Goal: Information Seeking & Learning: Learn about a topic

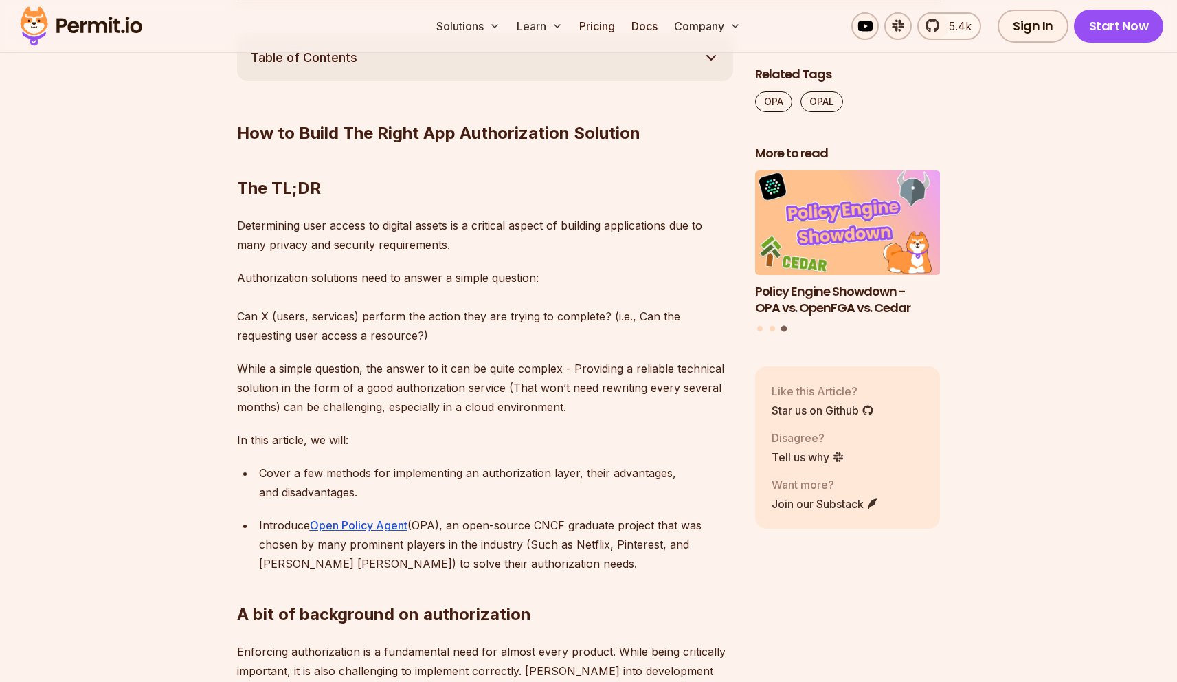
scroll to position [757, 0]
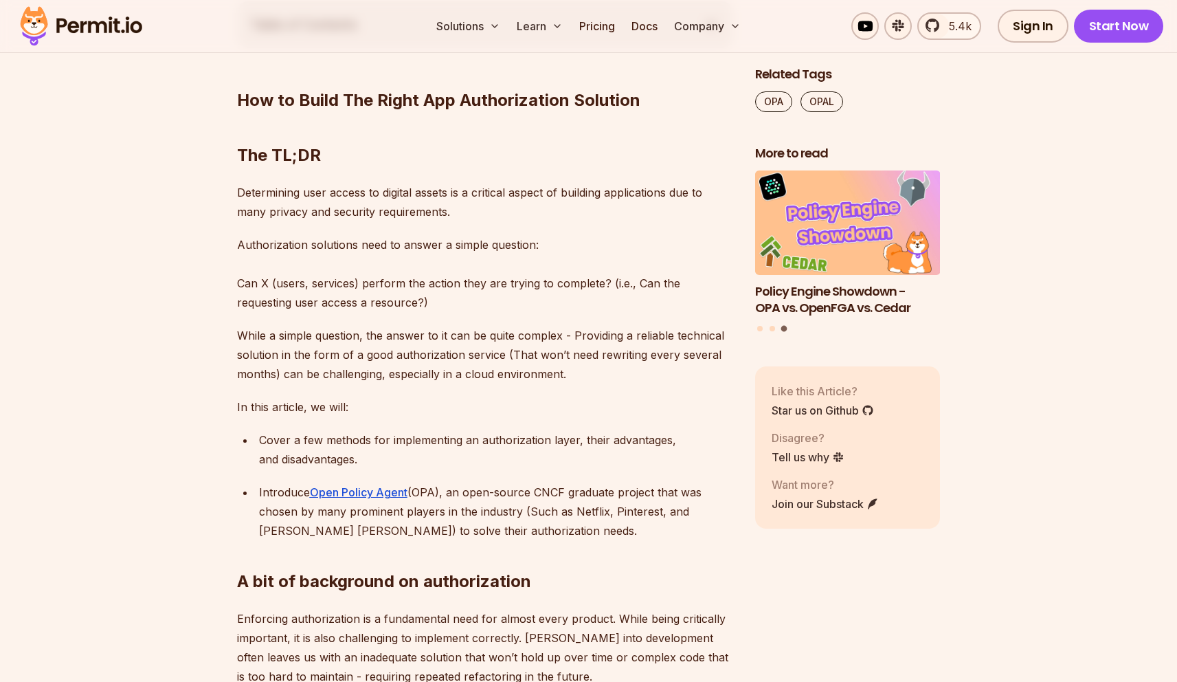
drag, startPoint x: 237, startPoint y: 212, endPoint x: 456, endPoint y: 216, distance: 219.3
click at [456, 216] on p "Determining user access to digital assets is a critical aspect of building appl…" at bounding box center [485, 202] width 496 height 38
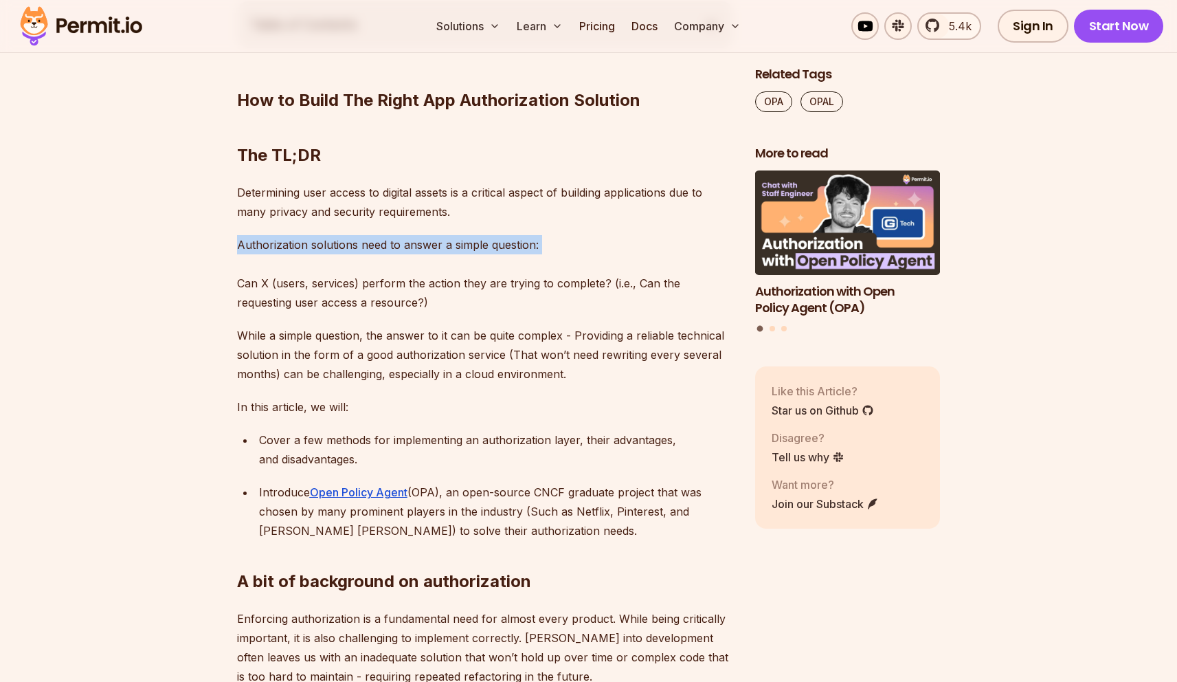
drag, startPoint x: 236, startPoint y: 245, endPoint x: 542, endPoint y: 254, distance: 306.0
click at [542, 254] on p "Authorization solutions need to answer a simple question: Can X (users, service…" at bounding box center [485, 273] width 496 height 77
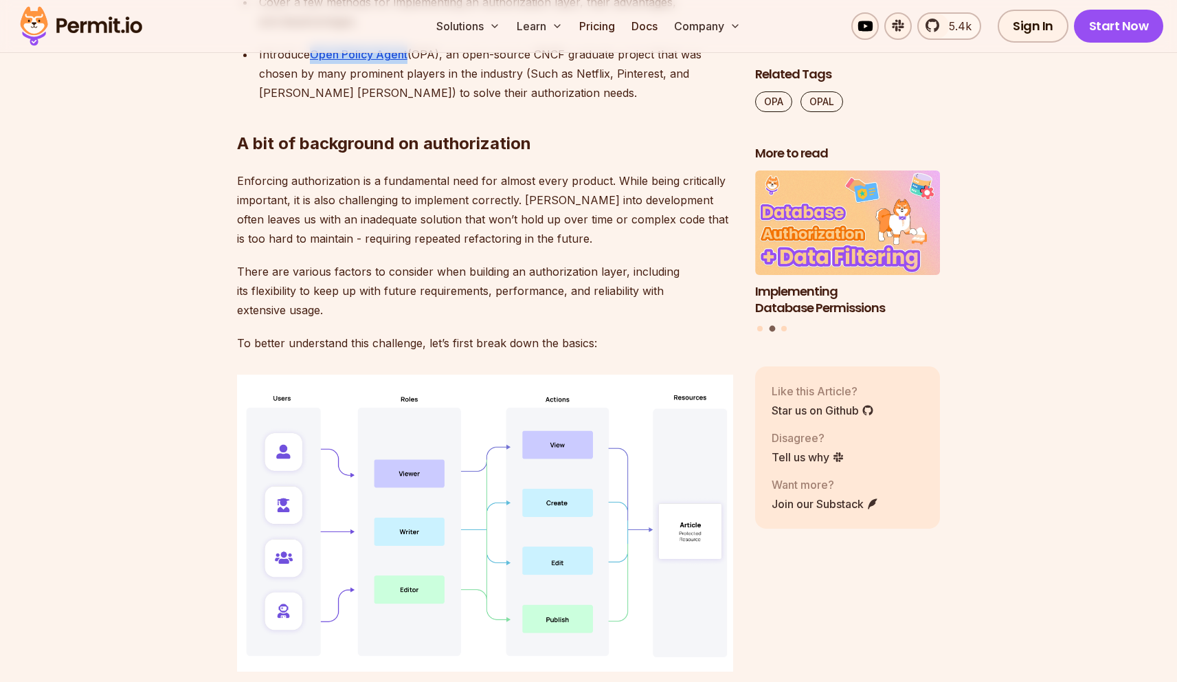
scroll to position [1196, 0]
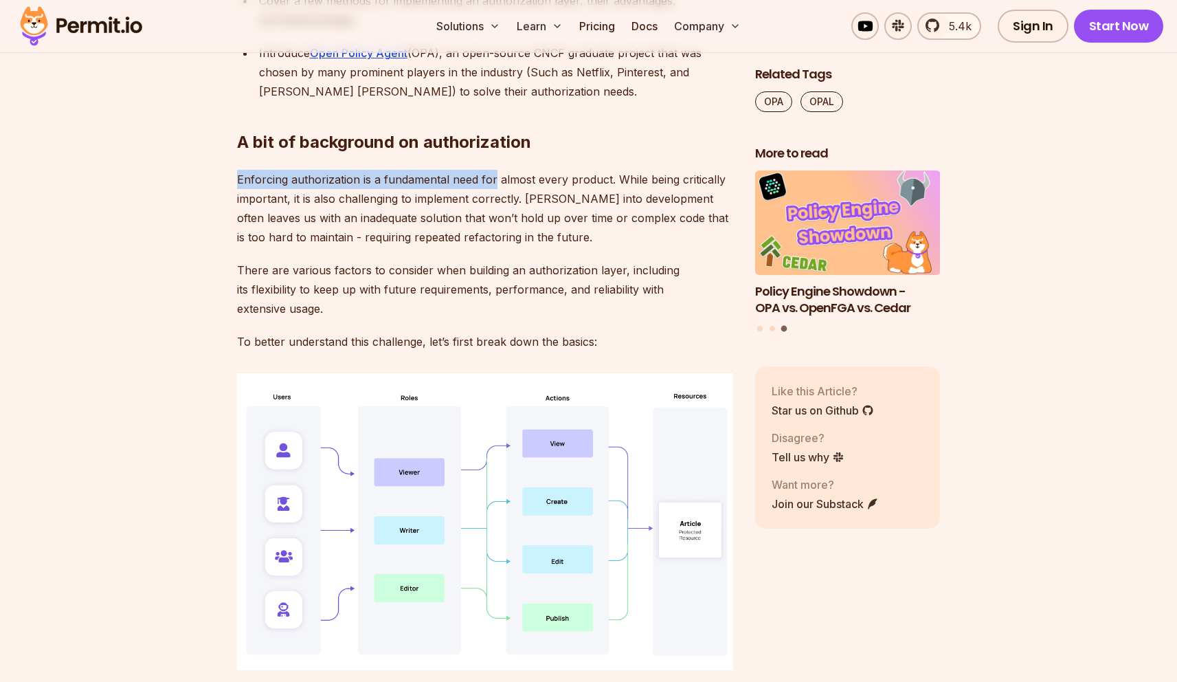
drag, startPoint x: 234, startPoint y: 179, endPoint x: 492, endPoint y: 181, distance: 257.7
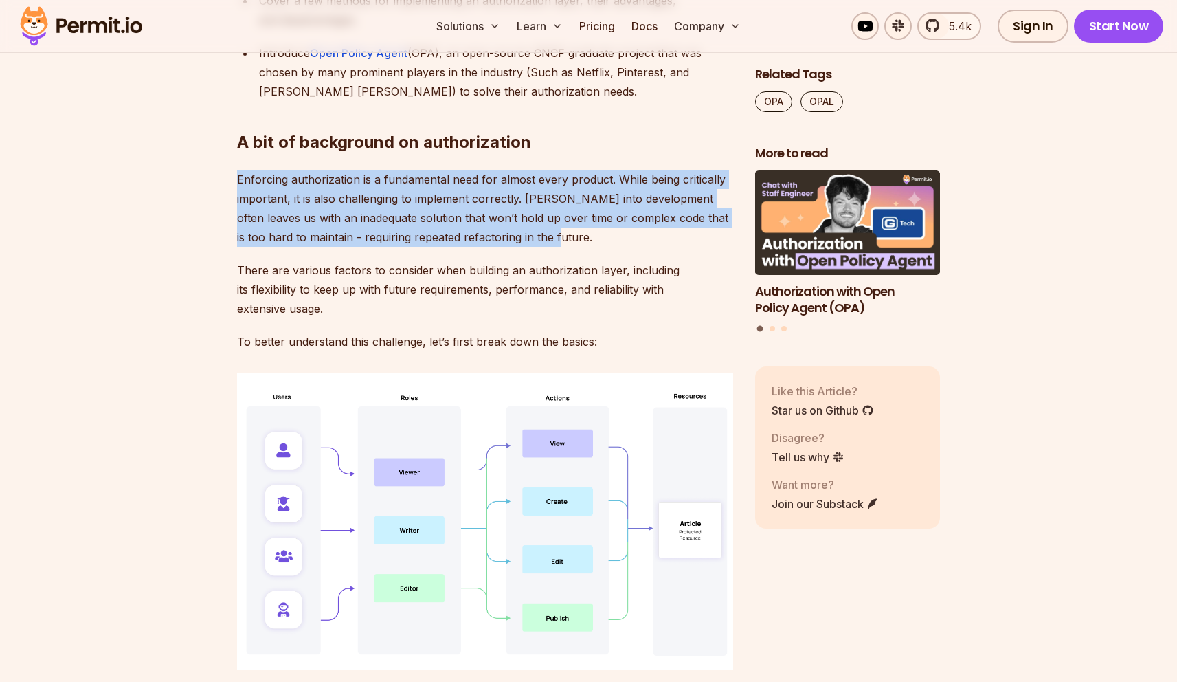
drag, startPoint x: 518, startPoint y: 238, endPoint x: 216, endPoint y: 185, distance: 307.1
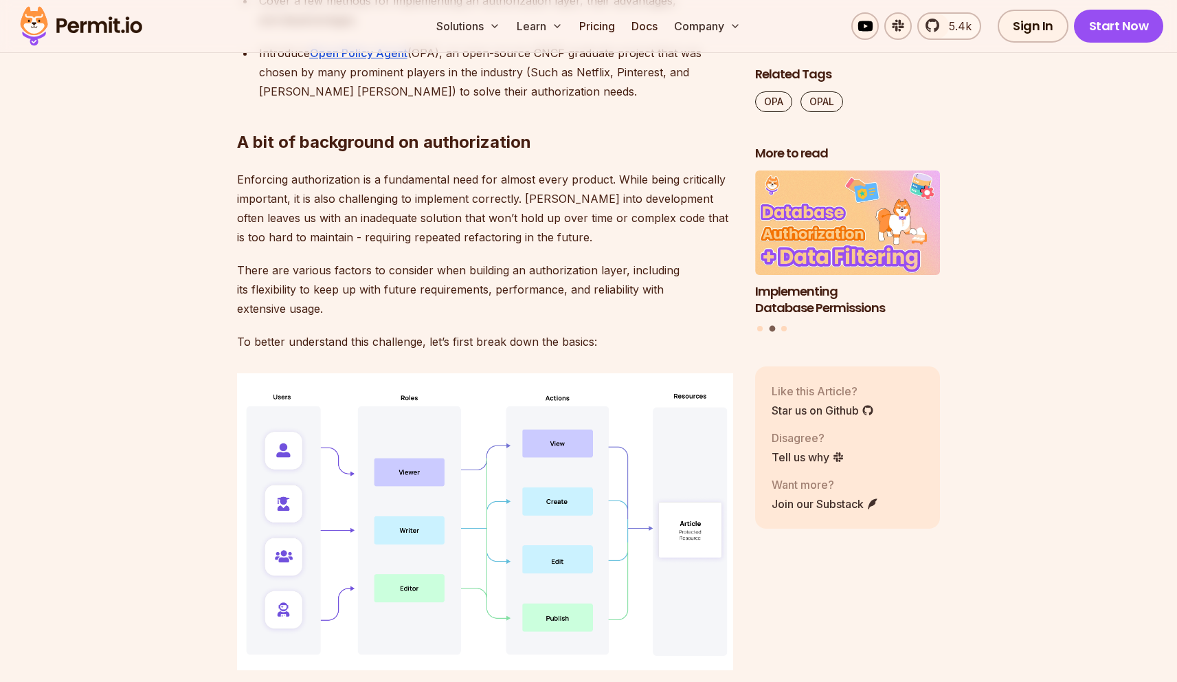
click at [422, 295] on p "There are various factors to consider when building an authorization layer, inc…" at bounding box center [485, 289] width 496 height 58
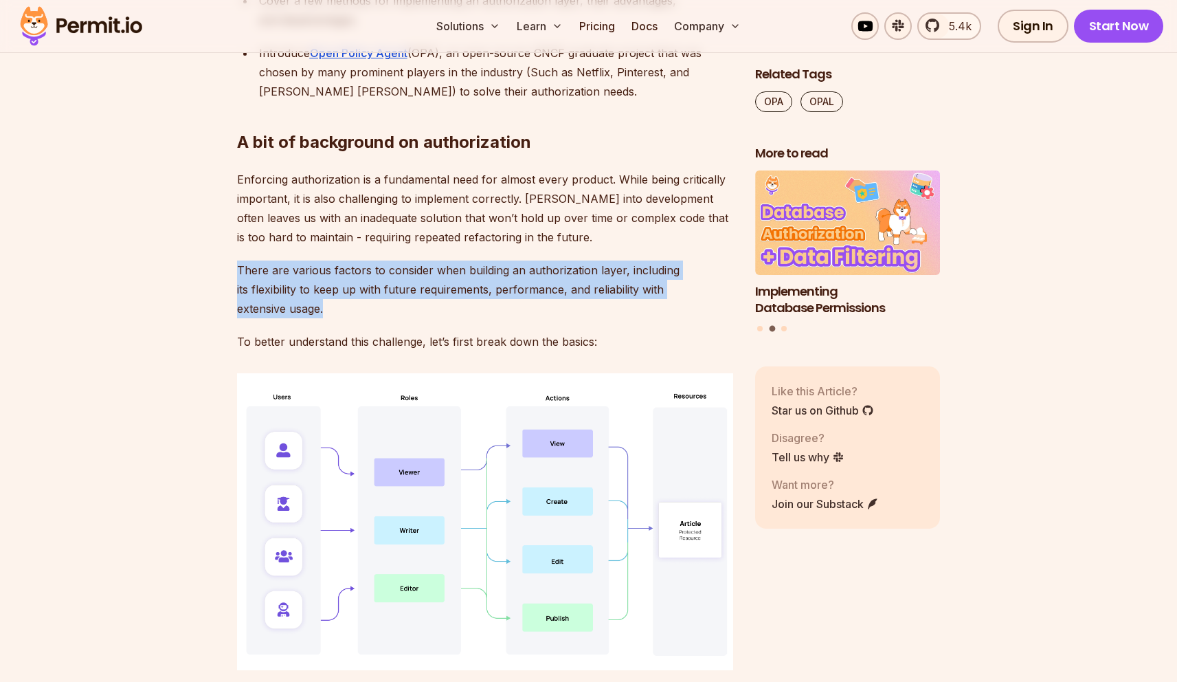
drag, startPoint x: 221, startPoint y: 275, endPoint x: 346, endPoint y: 312, distance: 129.8
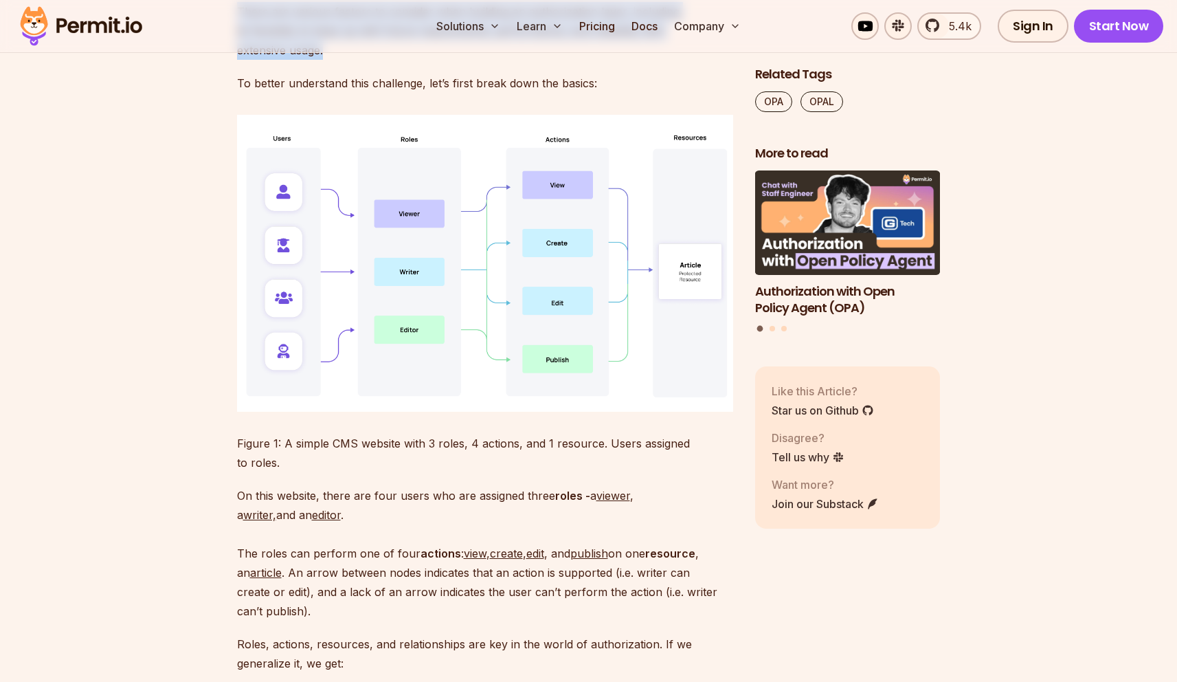
scroll to position [1502, 0]
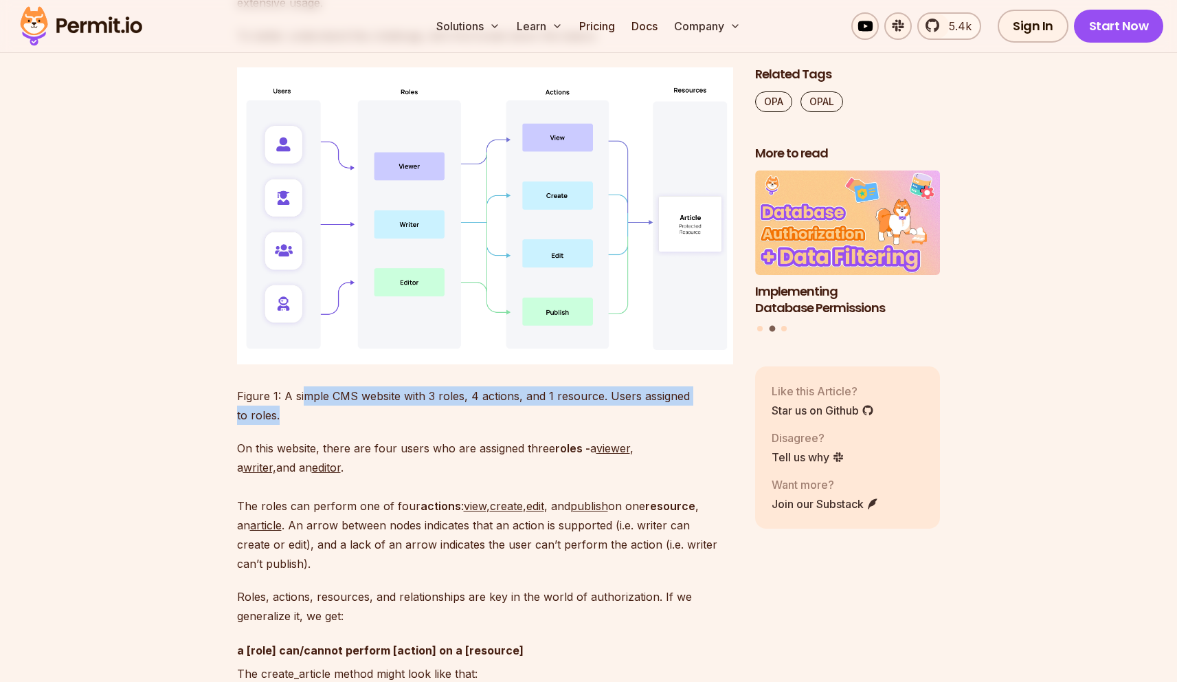
drag, startPoint x: 363, startPoint y: 391, endPoint x: 703, endPoint y: 397, distance: 340.2
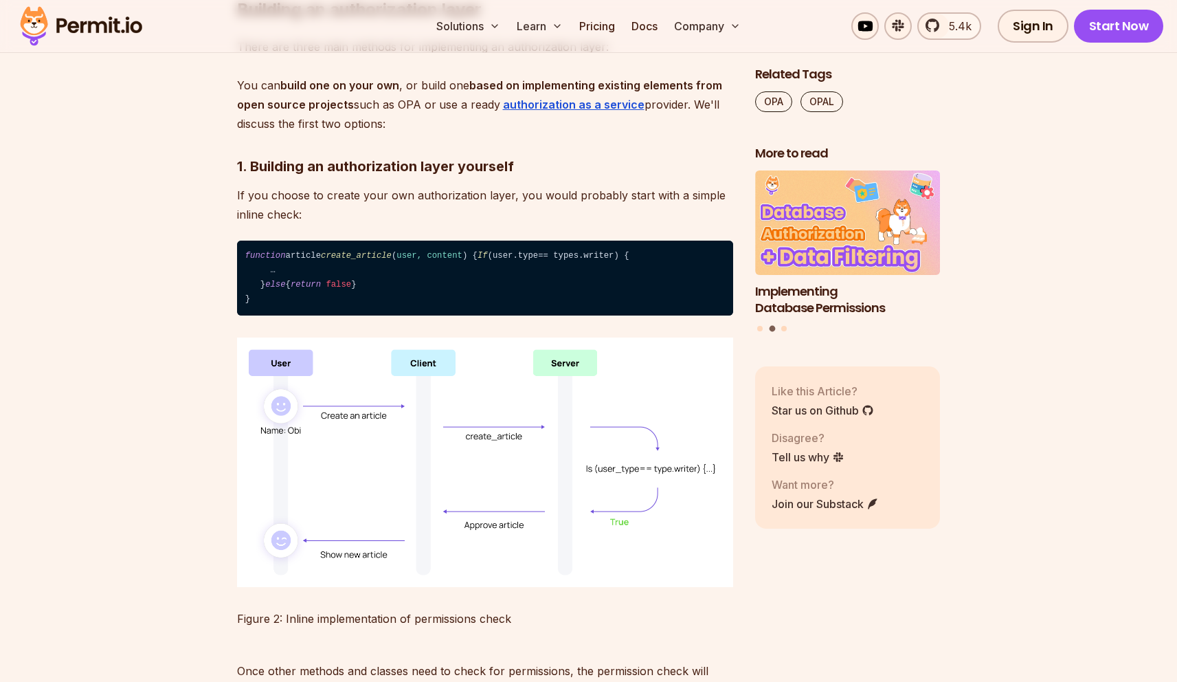
scroll to position [2303, 0]
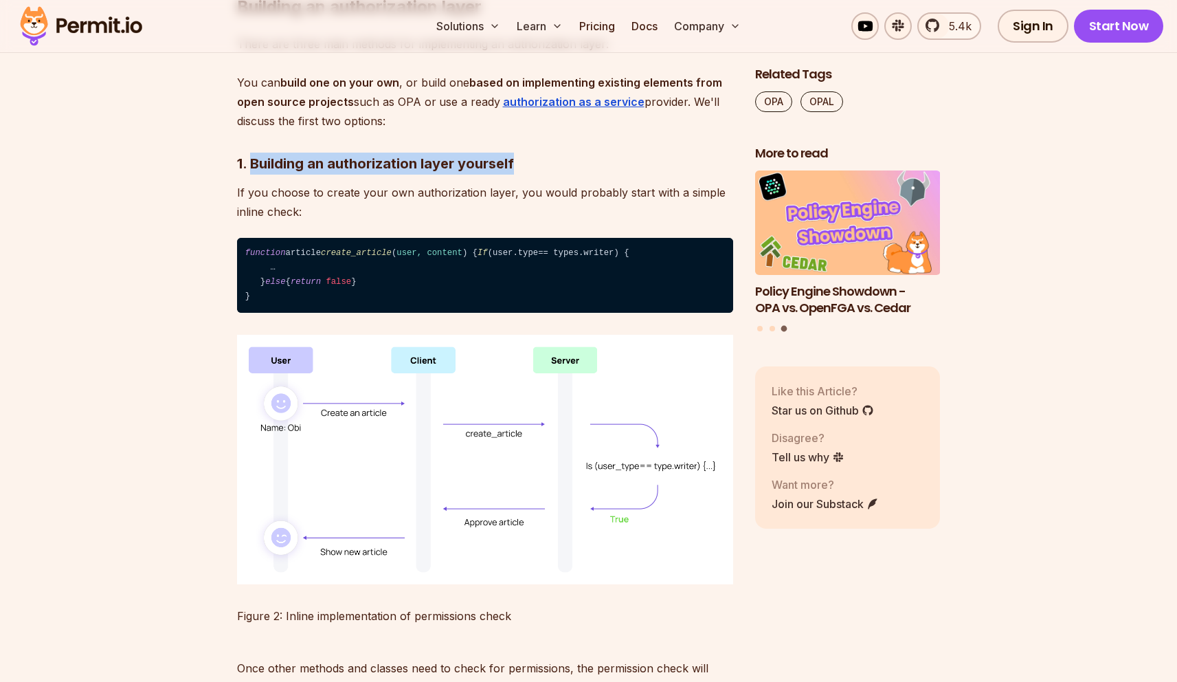
drag, startPoint x: 252, startPoint y: 175, endPoint x: 495, endPoint y: 182, distance: 243.4
click at [569, 174] on h3 "1. Building an authorization layer yourself" at bounding box center [485, 164] width 496 height 22
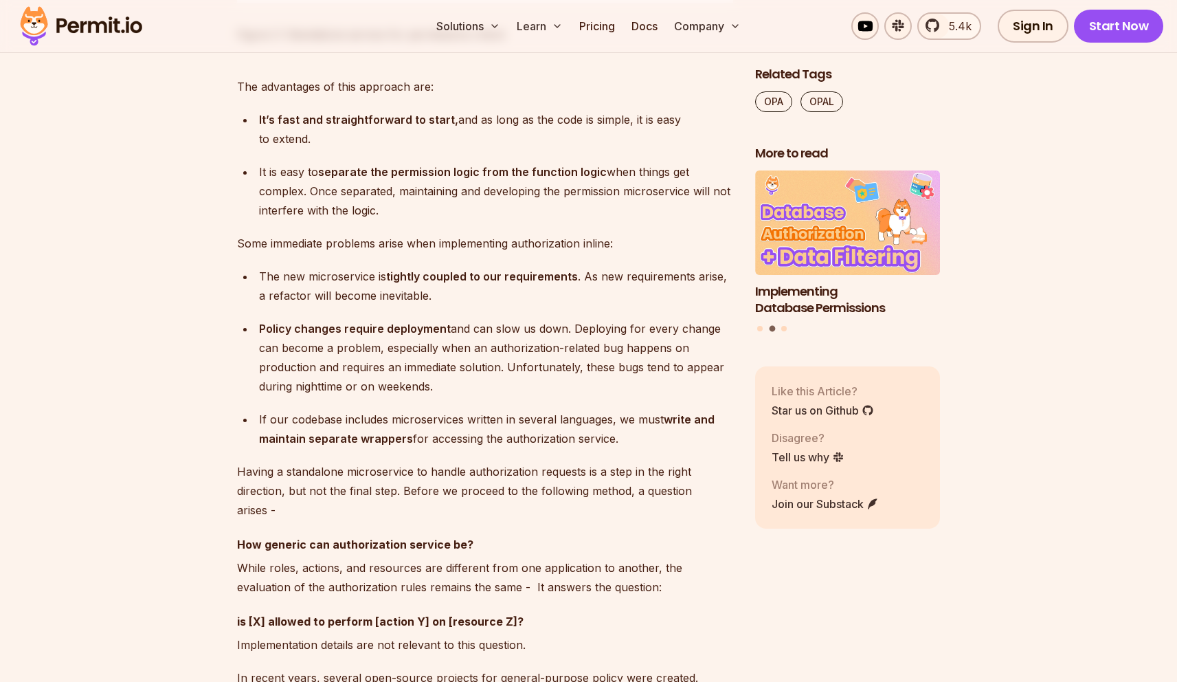
scroll to position [3531, 0]
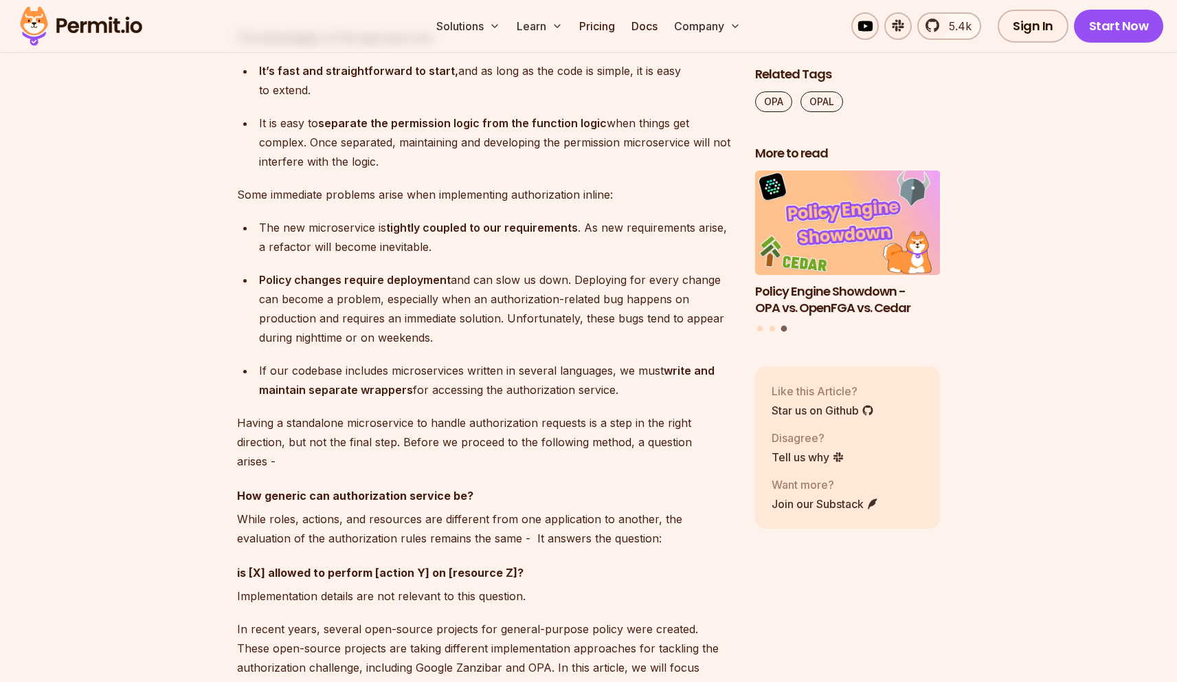
drag, startPoint x: 437, startPoint y: 450, endPoint x: 1112, endPoint y: 3, distance: 809.3
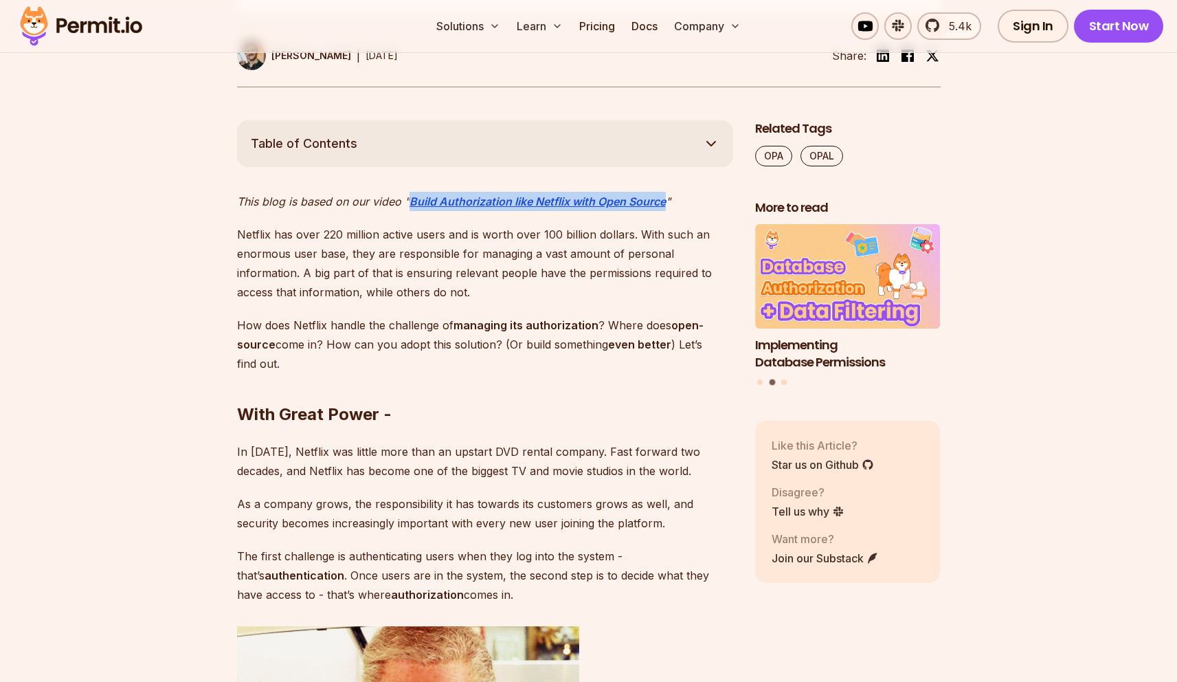
scroll to position [693, 0]
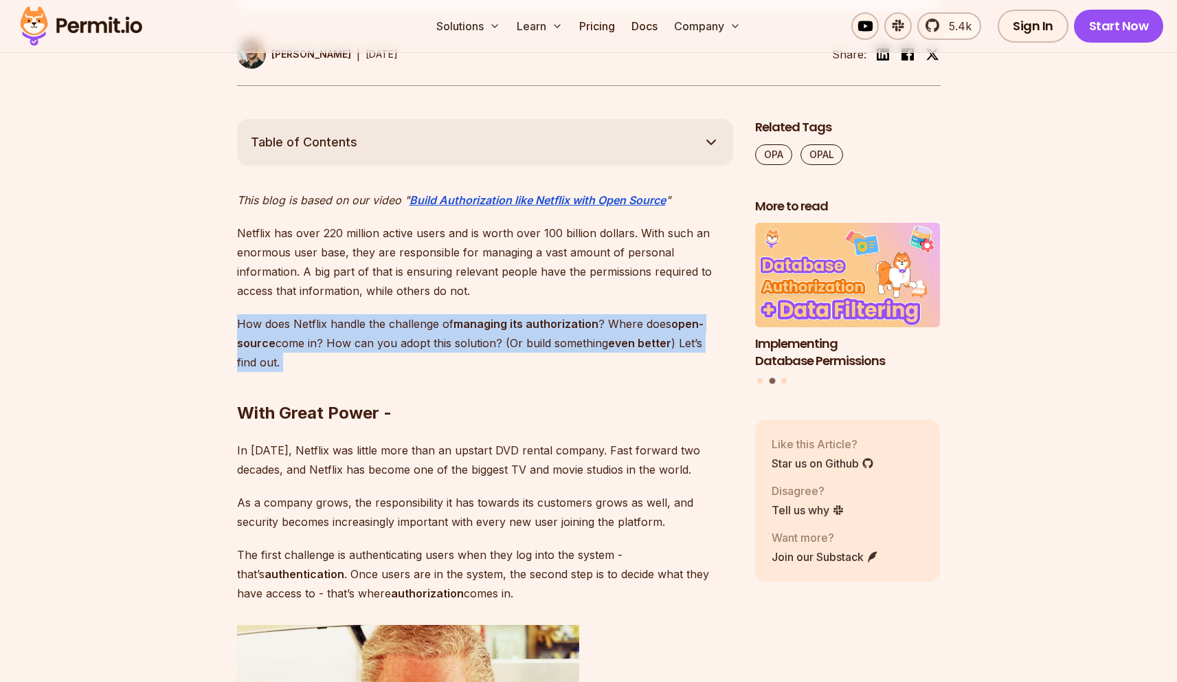
drag, startPoint x: 232, startPoint y: 317, endPoint x: 723, endPoint y: 353, distance: 492.0
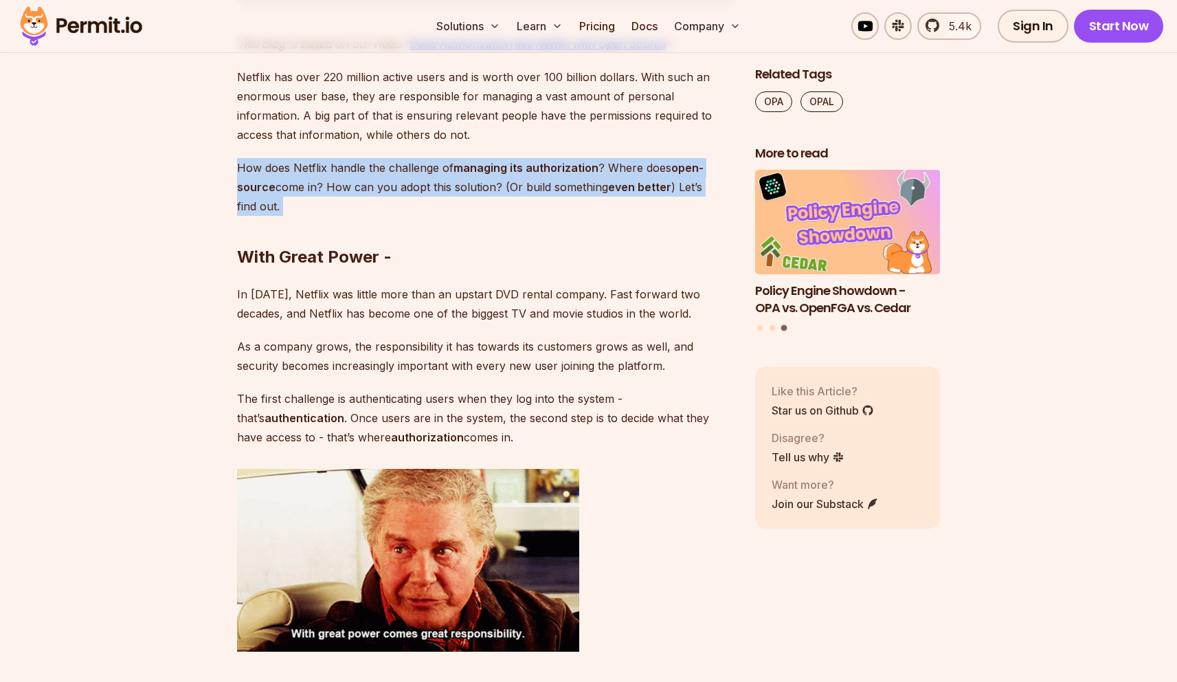
scroll to position [858, 0]
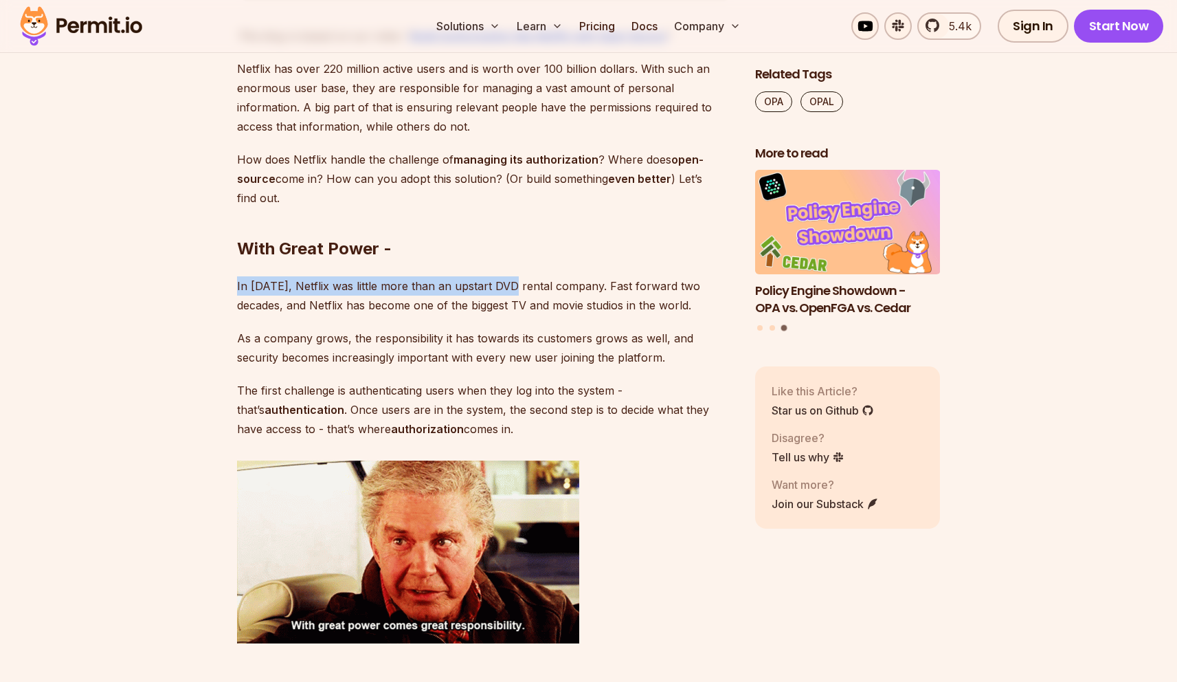
drag, startPoint x: 234, startPoint y: 288, endPoint x: 503, endPoint y: 284, distance: 269.4
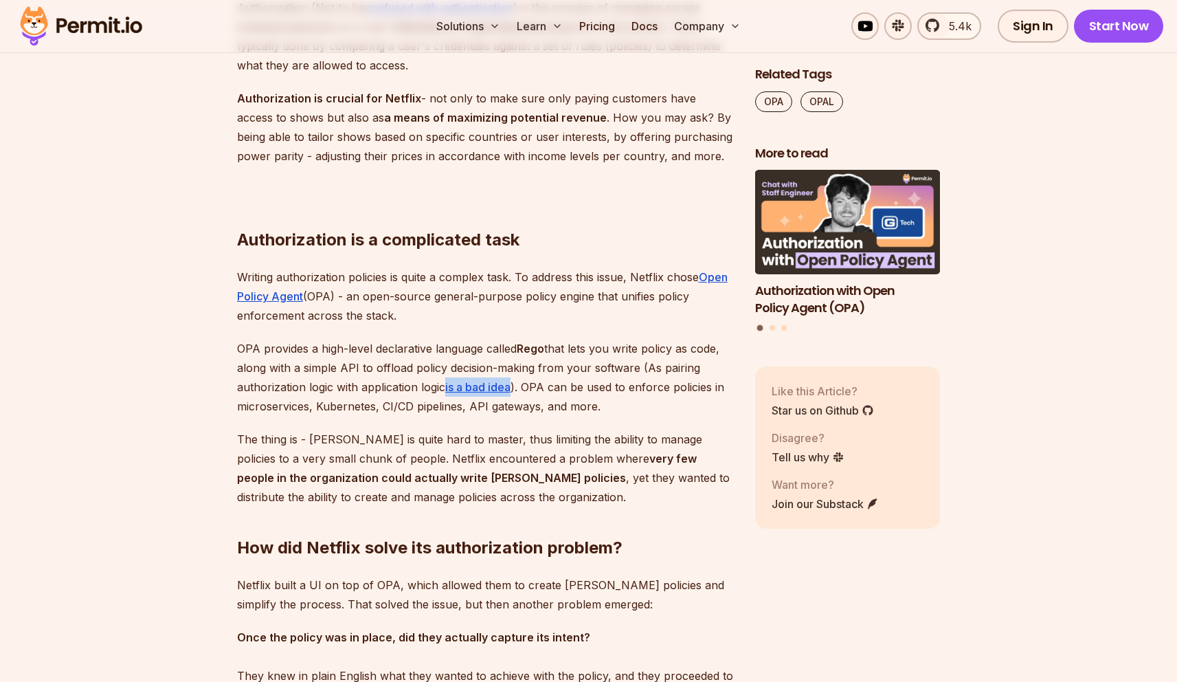
scroll to position [1594, 0]
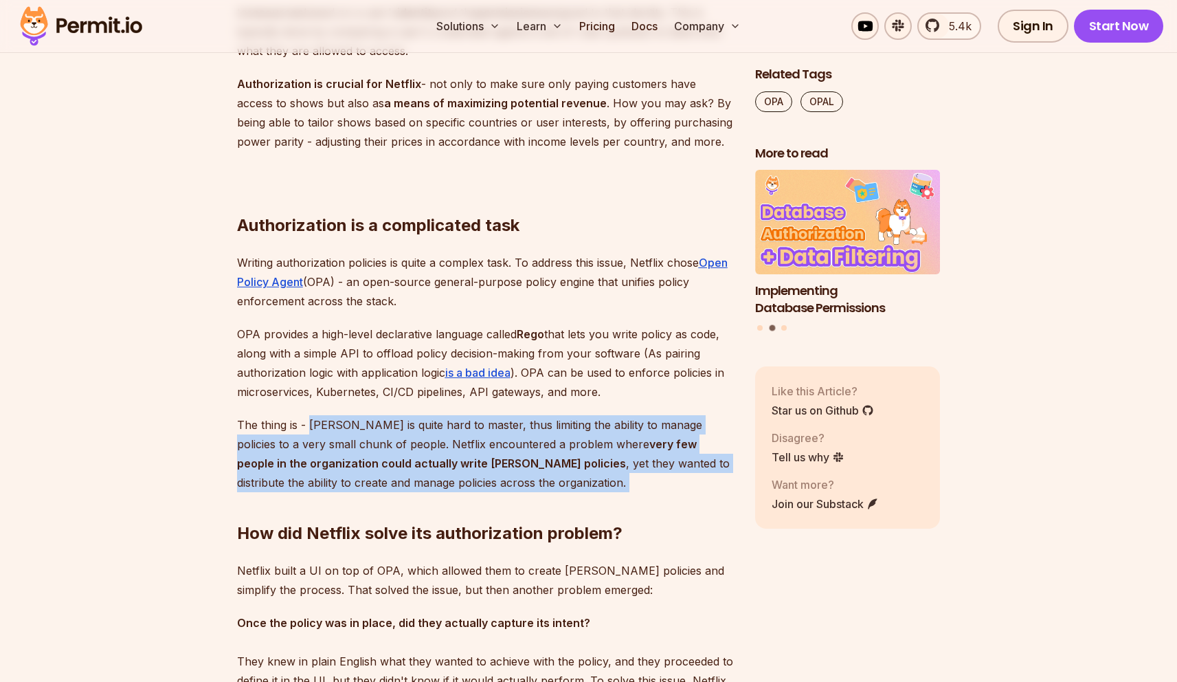
drag, startPoint x: 310, startPoint y: 425, endPoint x: 724, endPoint y: 476, distance: 417.4
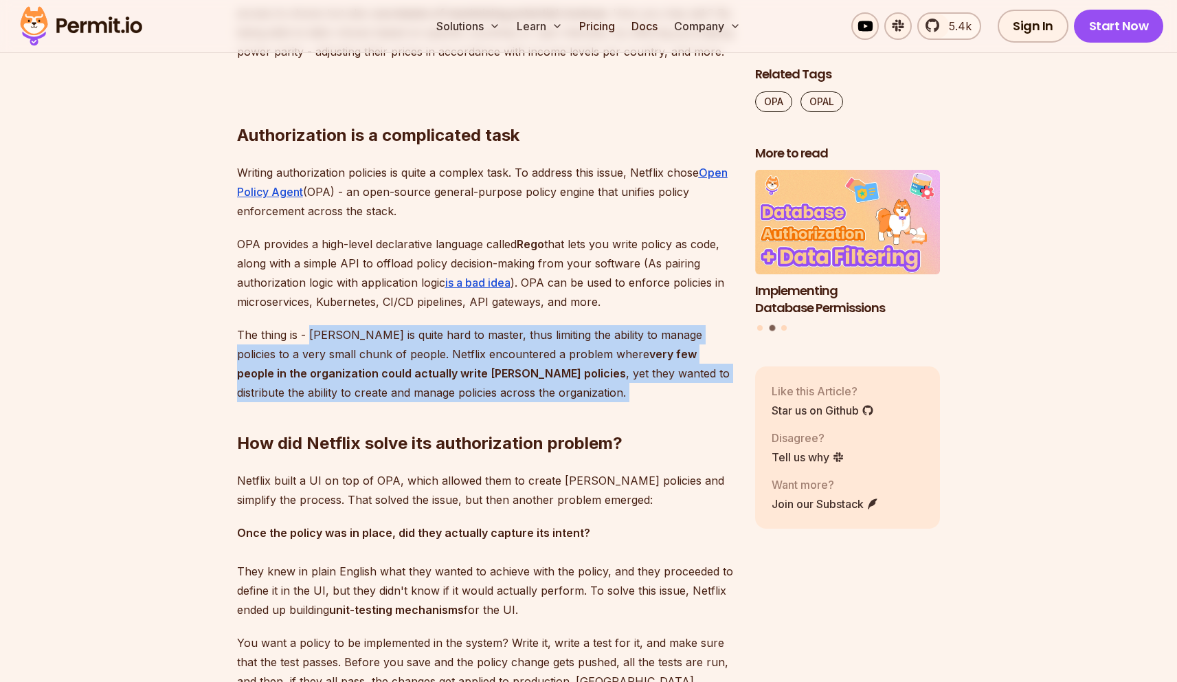
scroll to position [1688, 0]
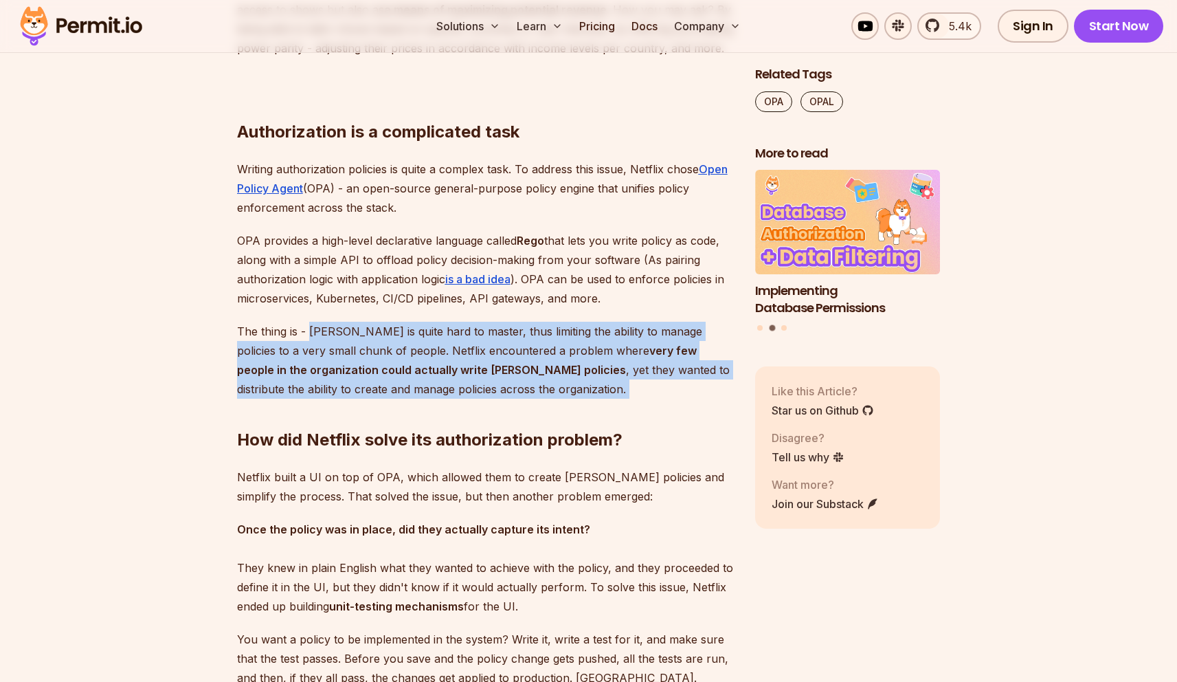
click at [677, 382] on h2 "How did Netflix solve its authorization problem?" at bounding box center [485, 412] width 496 height 77
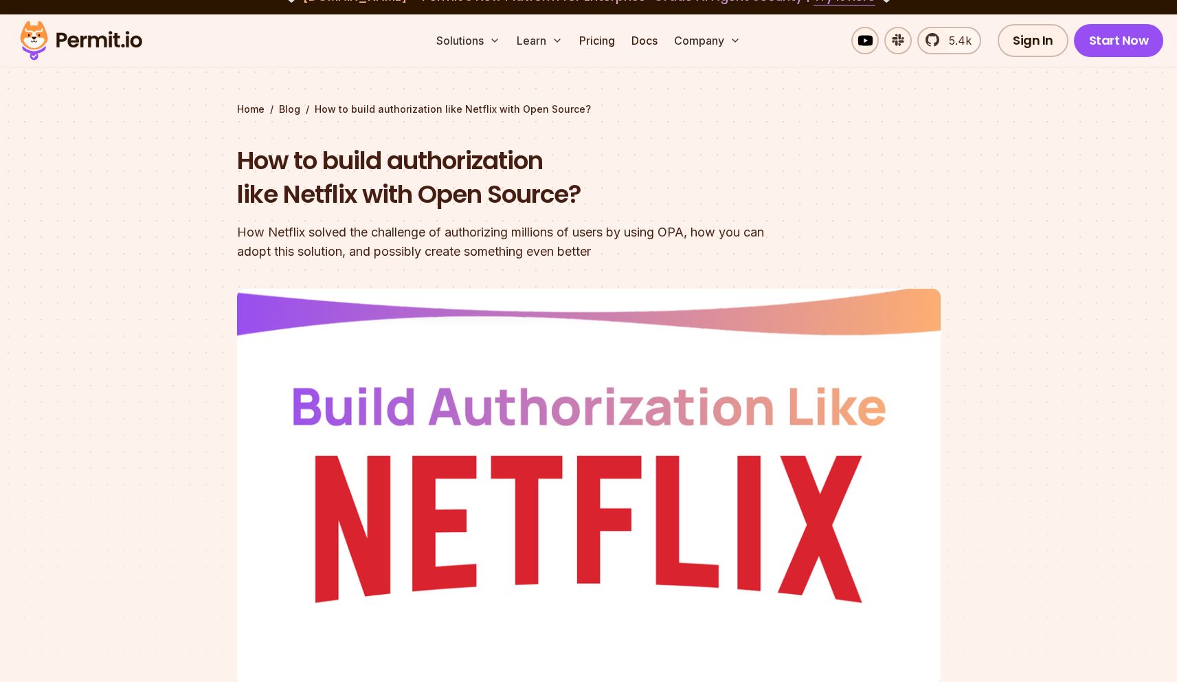
scroll to position [0, 0]
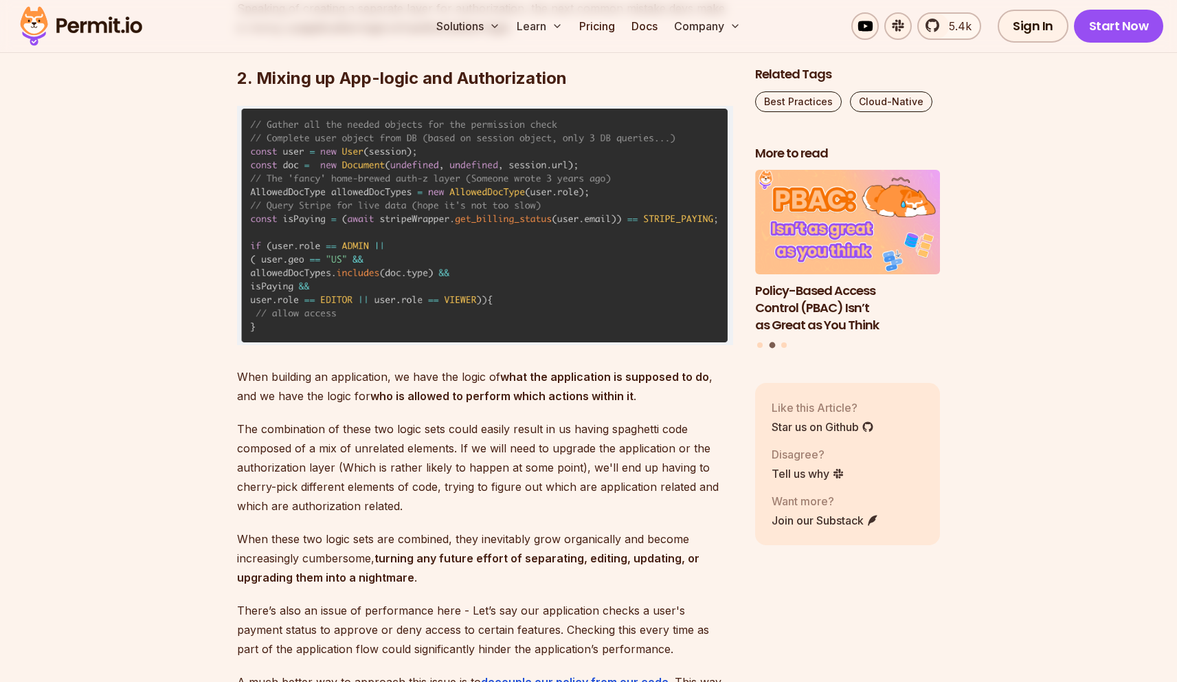
scroll to position [4440, 0]
